Goal: Task Accomplishment & Management: Manage account settings

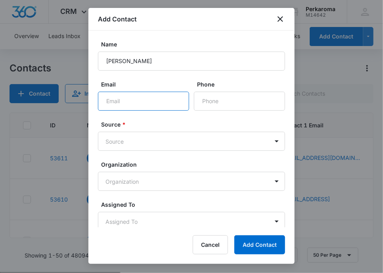
click at [142, 98] on input "Email" at bounding box center [143, 101] width 91 height 19
type input "[EMAIL_ADDRESS][DOMAIN_NAME]"
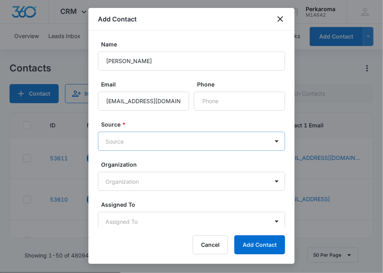
click at [160, 144] on body "CRM Apps Reputation Websites Forms CRM Email Social Content Ads Intelligence Fi…" at bounding box center [191, 166] width 383 height 333
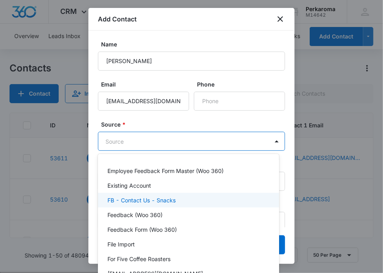
scroll to position [159, 0]
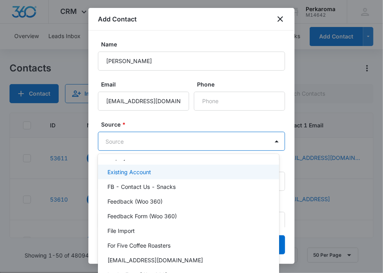
click at [164, 169] on div "Existing Account" at bounding box center [188, 172] width 161 height 8
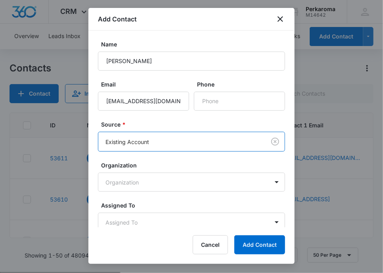
scroll to position [32, 0]
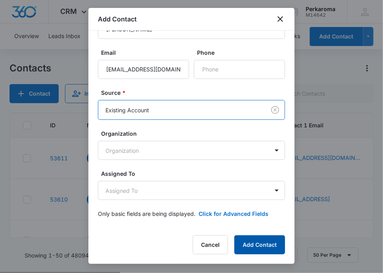
click at [252, 245] on button "Add Contact" at bounding box center [260, 244] width 51 height 19
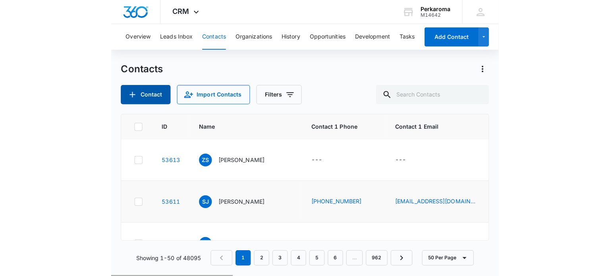
scroll to position [0, 0]
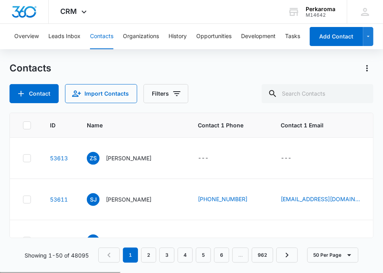
click at [23, 156] on icon at bounding box center [26, 158] width 7 height 7
click at [23, 158] on input "checkbox" at bounding box center [23, 158] width 0 height 0
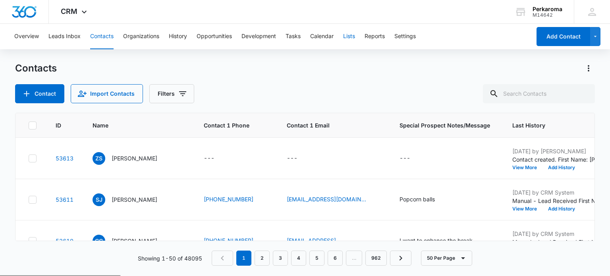
click at [352, 36] on button "Lists" at bounding box center [349, 36] width 12 height 25
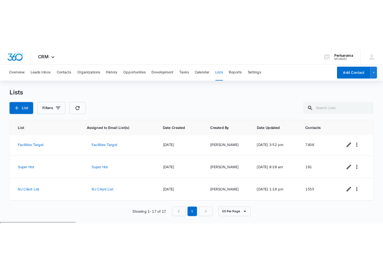
scroll to position [495, 0]
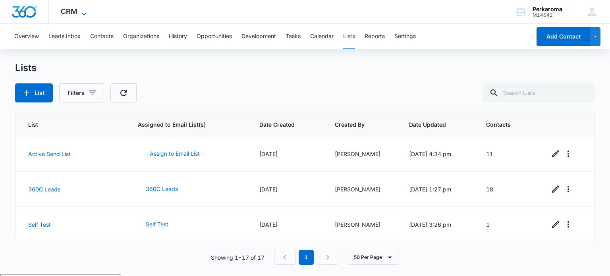
click at [83, 12] on icon at bounding box center [84, 14] width 10 height 10
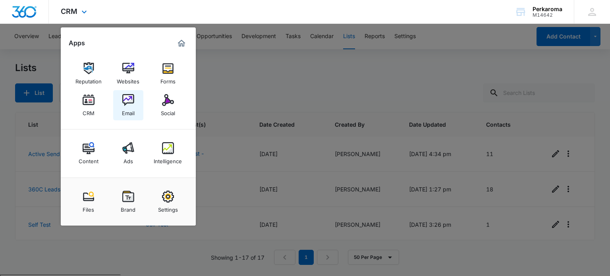
click at [131, 100] on img at bounding box center [128, 100] width 12 height 12
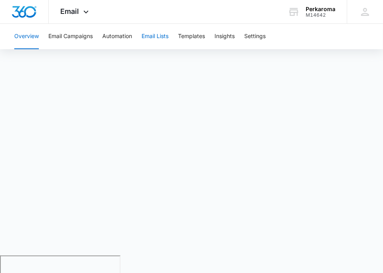
click at [148, 37] on button "Email Lists" at bounding box center [155, 36] width 27 height 25
